Goal: Information Seeking & Learning: Find specific fact

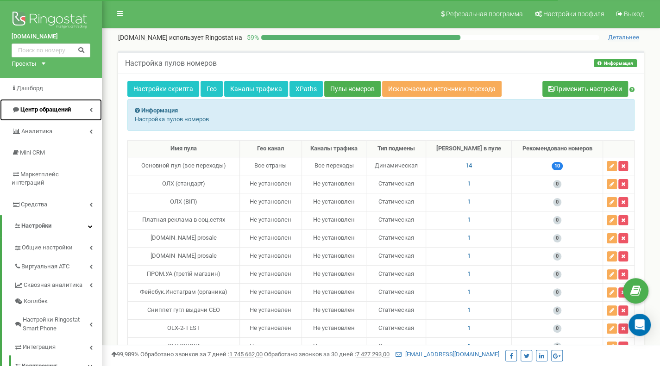
drag, startPoint x: 0, startPoint y: 0, endPoint x: 31, endPoint y: 116, distance: 120.4
click at [31, 116] on link "Центр обращений" at bounding box center [51, 110] width 102 height 22
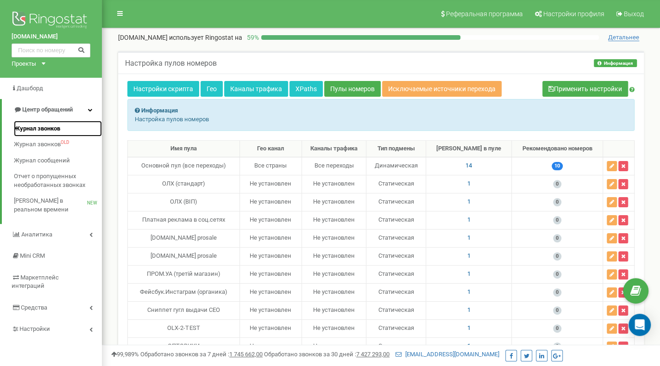
click at [44, 132] on span "Журнал звонков" at bounding box center [37, 129] width 46 height 9
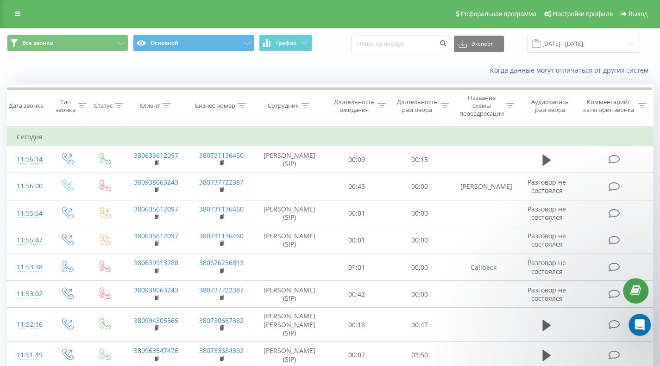
click at [164, 105] on icon at bounding box center [166, 105] width 8 height 5
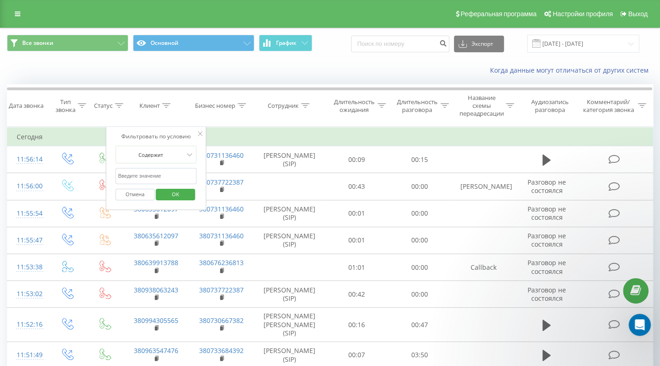
click at [144, 178] on input "text" at bounding box center [155, 176] width 81 height 16
paste input "0684792523"
click at [117, 174] on input "0684792523" at bounding box center [155, 176] width 81 height 16
type input "380684792523"
click at [160, 189] on button "OK" at bounding box center [175, 195] width 39 height 12
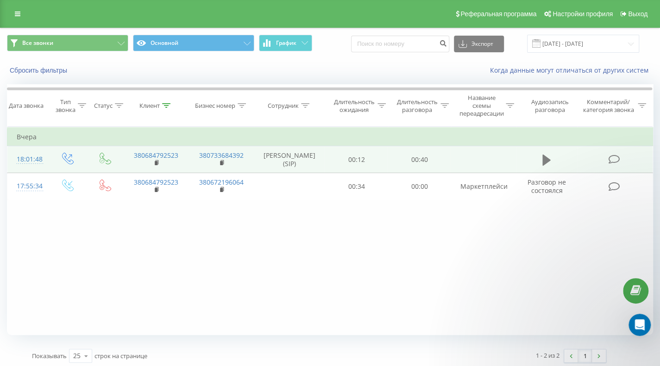
click at [543, 159] on icon at bounding box center [546, 160] width 8 height 11
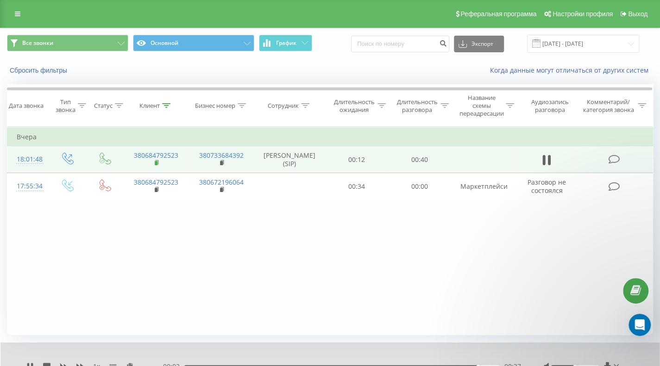
click at [156, 160] on icon at bounding box center [156, 162] width 3 height 4
